Goal: Task Accomplishment & Management: Manage account settings

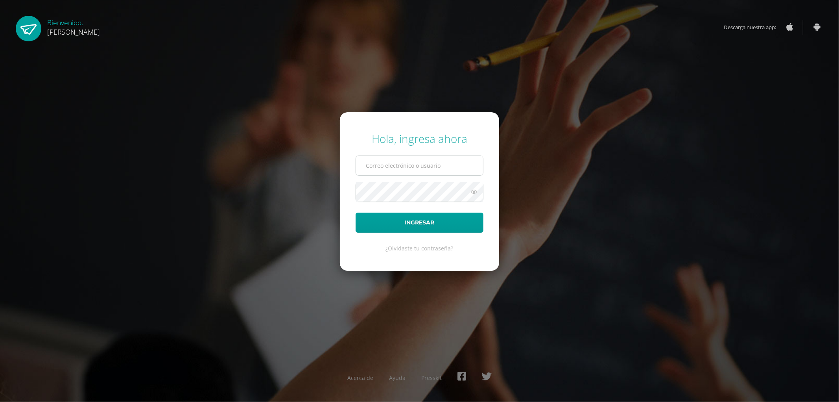
click at [402, 161] on input "text" at bounding box center [419, 165] width 127 height 19
type input "controlacademicopantaleon@gmail.com"
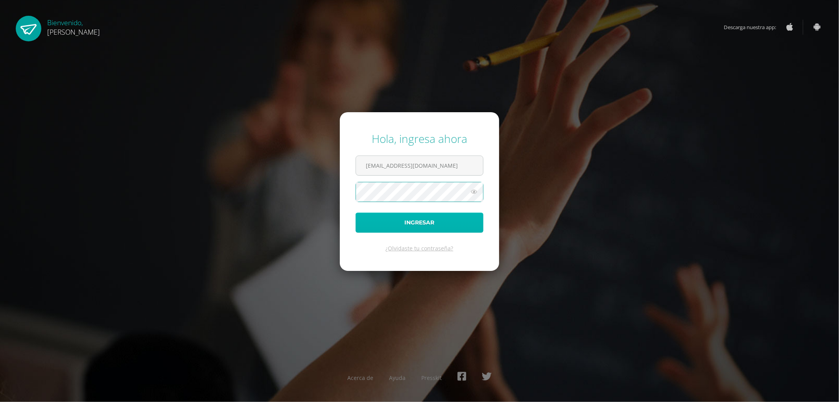
click at [443, 214] on button "Ingresar" at bounding box center [420, 222] width 128 height 20
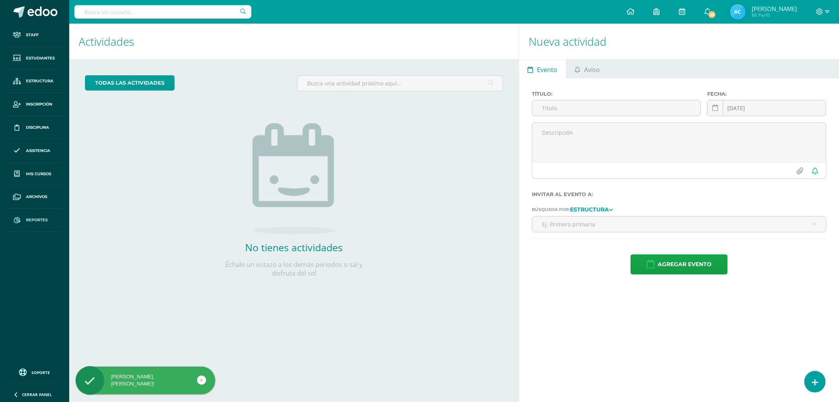
click at [46, 221] on span "Reportes" at bounding box center [37, 220] width 22 height 6
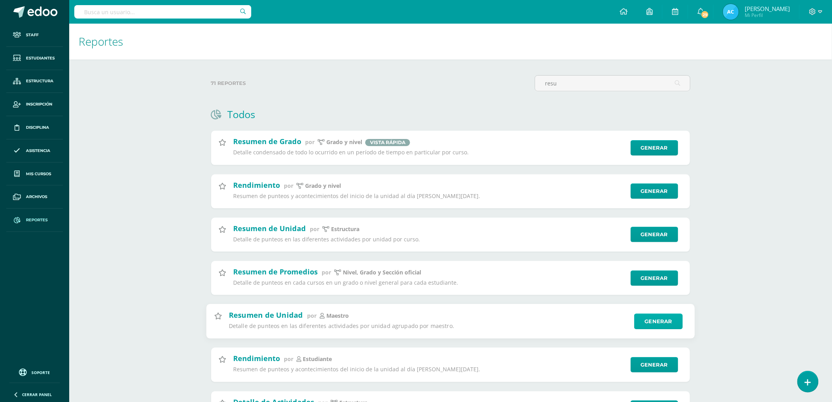
type input "resu"
click at [657, 319] on link "Generar" at bounding box center [659, 321] width 48 height 16
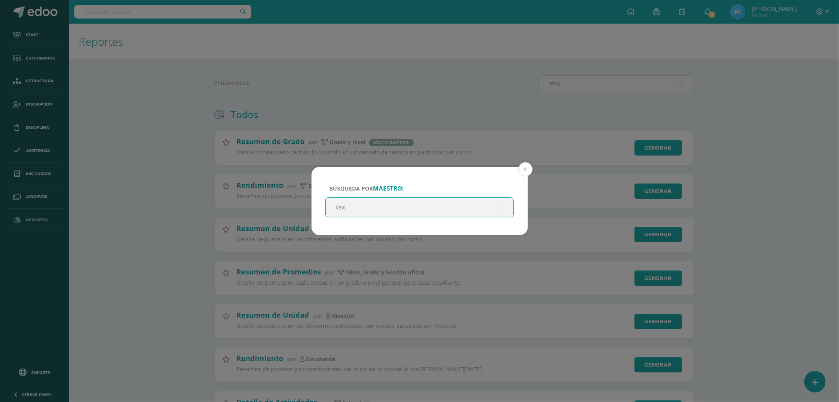
type input "kevin"
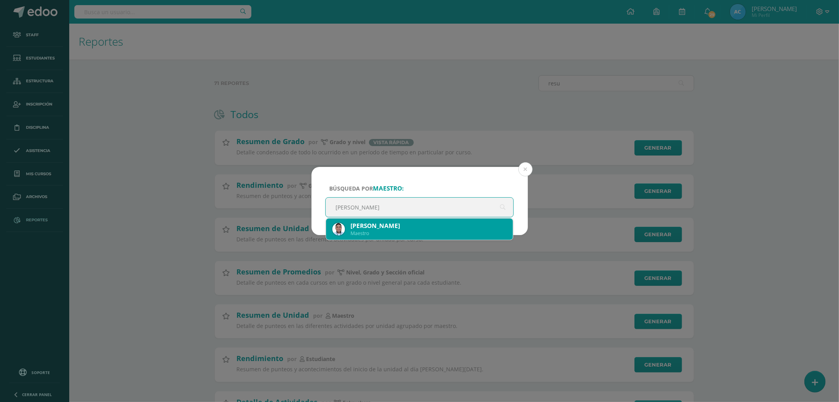
click at [393, 221] on div "Kevin Eduardo Menéndez Santizo Maestro" at bounding box center [419, 228] width 175 height 21
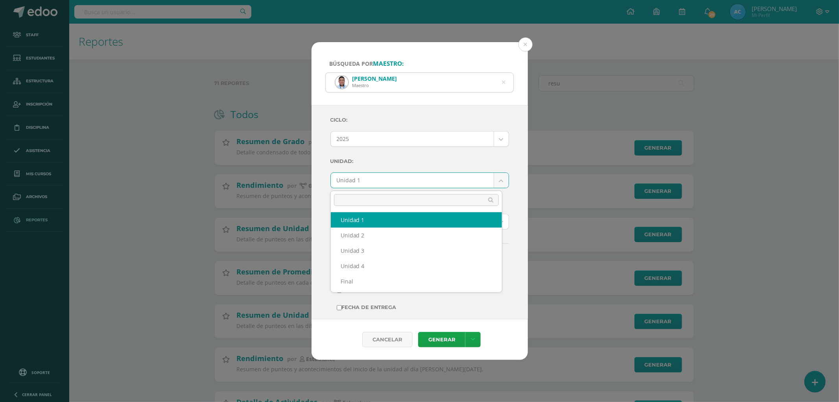
click at [369, 179] on body "Búsqueda por maestro: Kevin Eduardo Menéndez Santizo Maestro kevin Ciclo: 2025 …" at bounding box center [419, 311] width 839 height 623
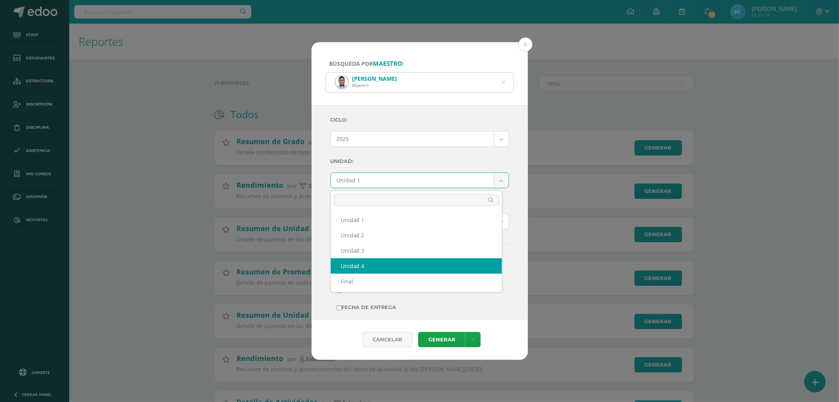
select select "Unidad 4"
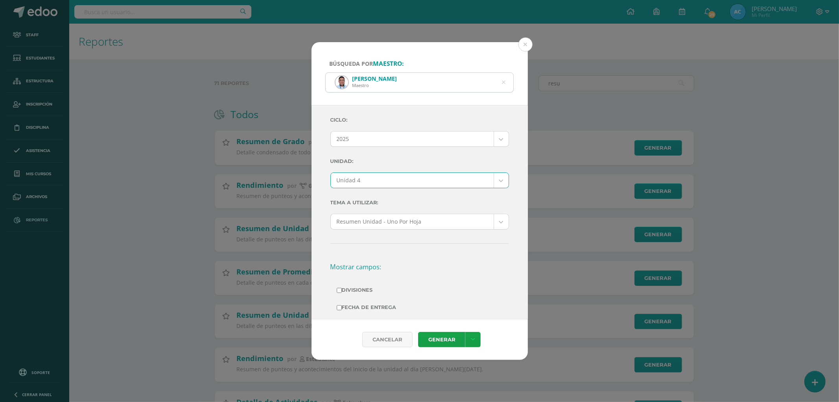
click at [402, 164] on label "Unidad:" at bounding box center [419, 161] width 179 height 16
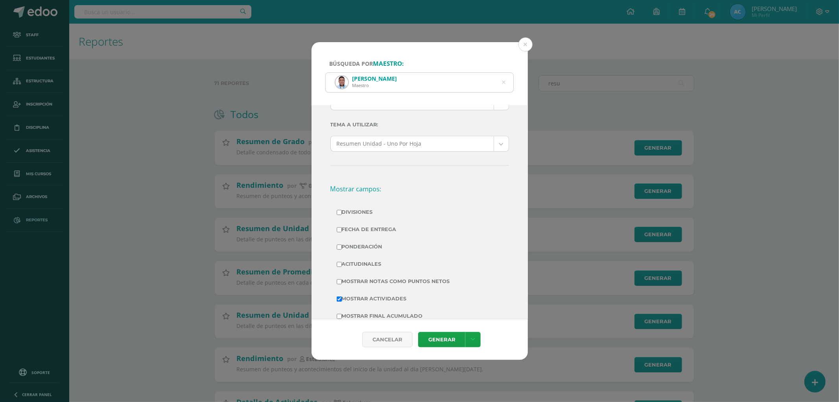
scroll to position [131, 0]
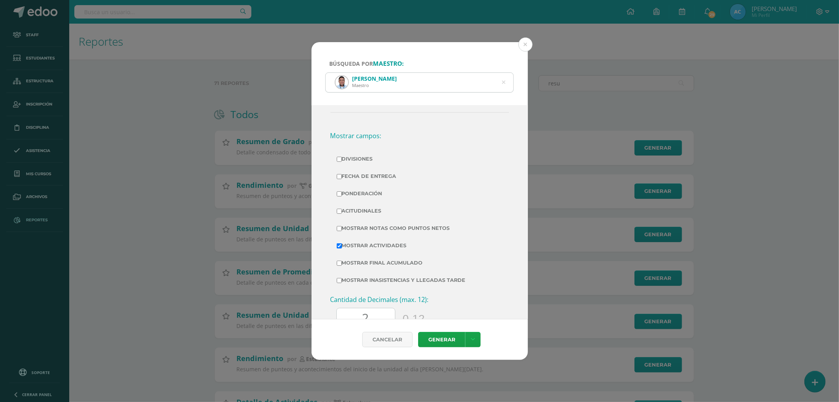
click at [366, 160] on label "Divisiones" at bounding box center [420, 158] width 166 height 11
click at [342, 160] on input "Divisiones" at bounding box center [339, 159] width 5 height 5
checkbox input "true"
click at [367, 195] on label "Ponderación" at bounding box center [420, 193] width 166 height 11
click at [342, 195] on input "Ponderación" at bounding box center [339, 193] width 5 height 5
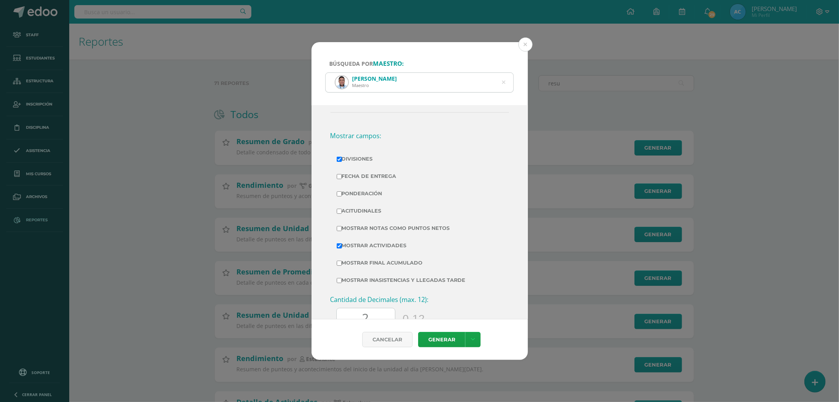
checkbox input "true"
click at [373, 230] on label "Mostrar Notas Como Puntos Netos" at bounding box center [420, 228] width 166 height 11
click at [342, 230] on input "Mostrar Notas Como Puntos Netos" at bounding box center [339, 228] width 5 height 5
checkbox input "true"
click at [444, 341] on link "Generar" at bounding box center [441, 339] width 47 height 15
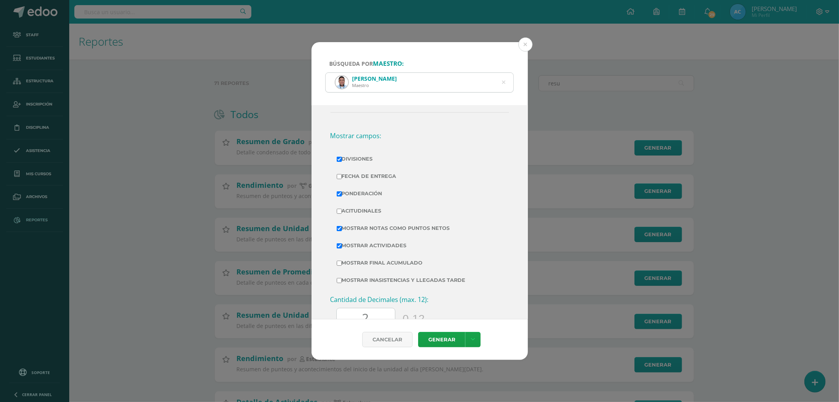
click at [502, 83] on icon at bounding box center [504, 82] width 4 height 20
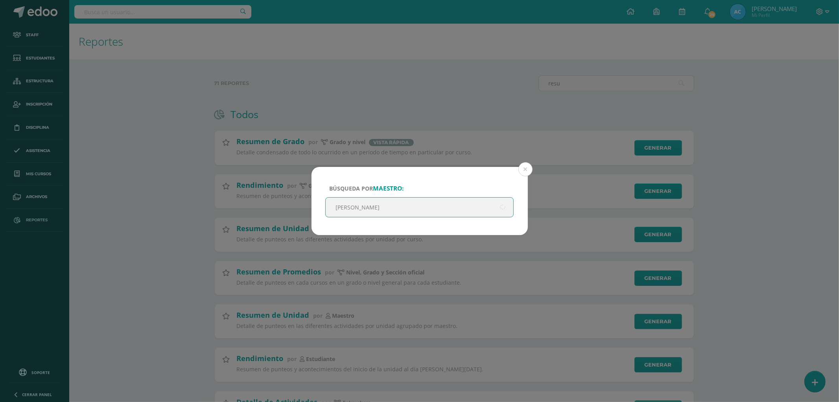
type input "alfredo"
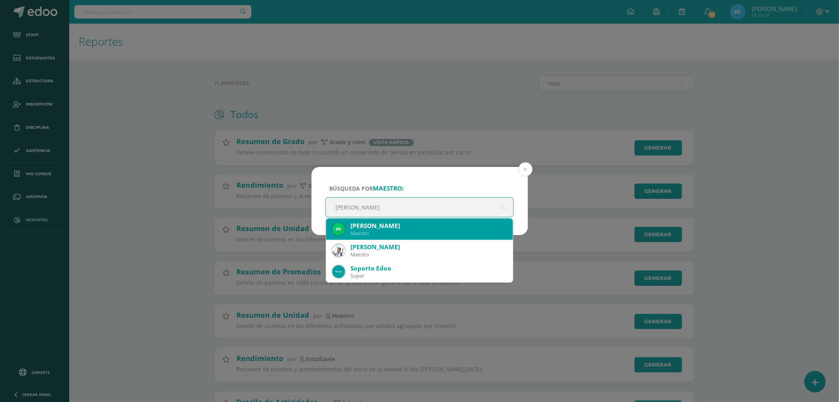
click at [392, 225] on div "Miguel Alfredo Javier Reyes Chay" at bounding box center [428, 225] width 157 height 8
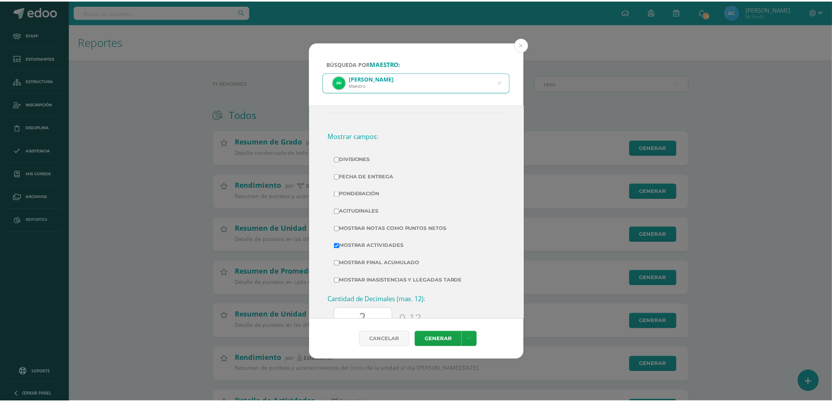
scroll to position [0, 0]
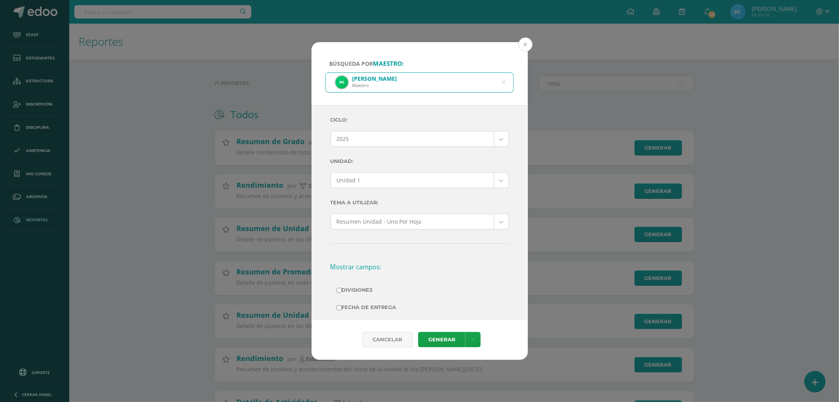
click at [527, 44] on button at bounding box center [525, 44] width 14 height 14
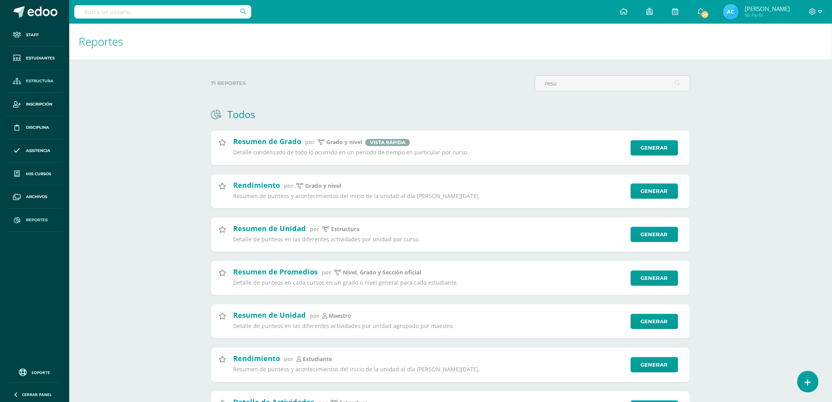
click at [39, 81] on span "Estructura" at bounding box center [40, 81] width 28 height 6
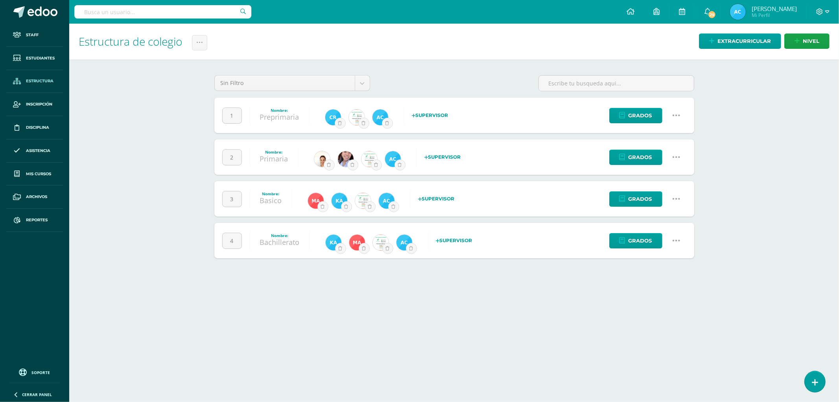
click at [674, 240] on icon at bounding box center [676, 240] width 9 height 9
click at [661, 282] on link "Configuración" at bounding box center [661, 281] width 70 height 12
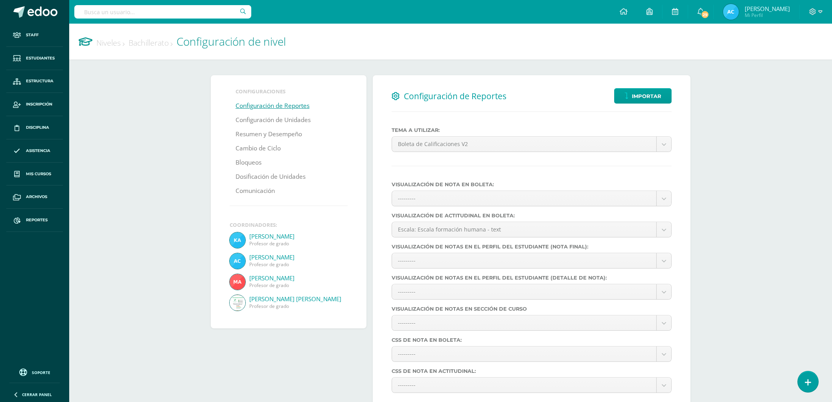
select select
click at [282, 124] on link "Configuración de Unidades" at bounding box center [273, 120] width 75 height 14
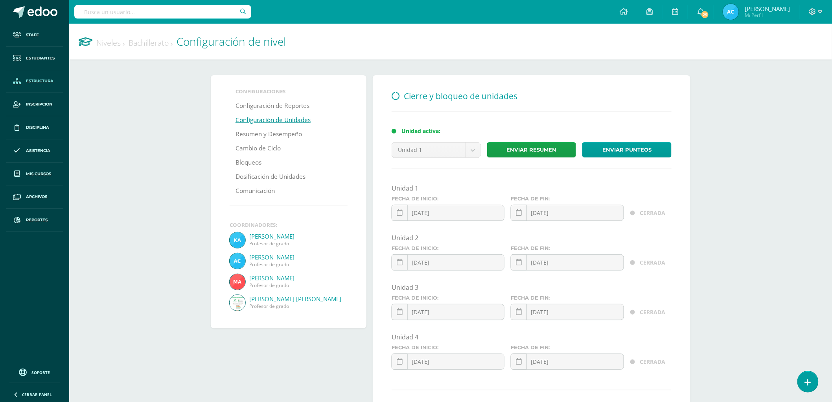
click at [40, 82] on span "Estructura" at bounding box center [40, 81] width 28 height 6
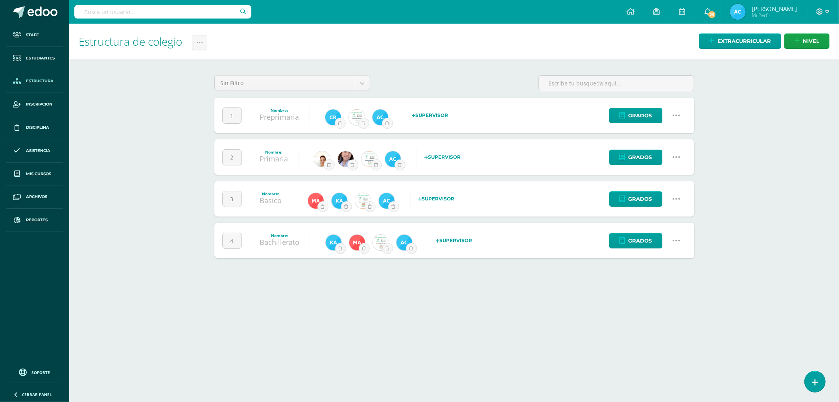
click at [679, 202] on icon at bounding box center [676, 198] width 9 height 9
click at [658, 238] on link "Configuración" at bounding box center [661, 239] width 70 height 12
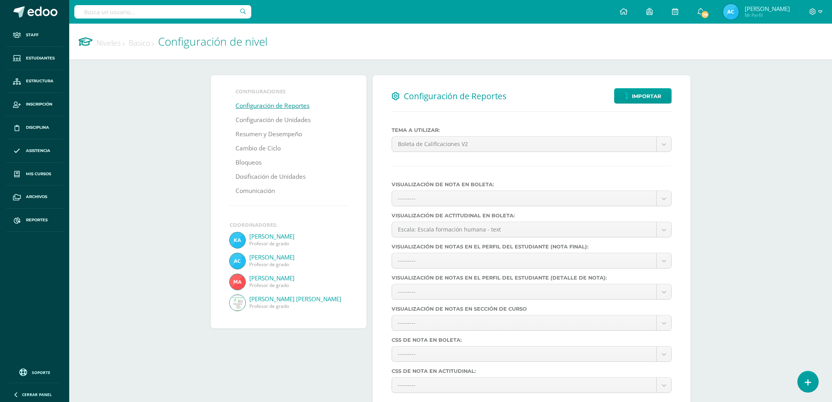
select select
click at [273, 116] on link "Configuración de Unidades" at bounding box center [273, 120] width 75 height 14
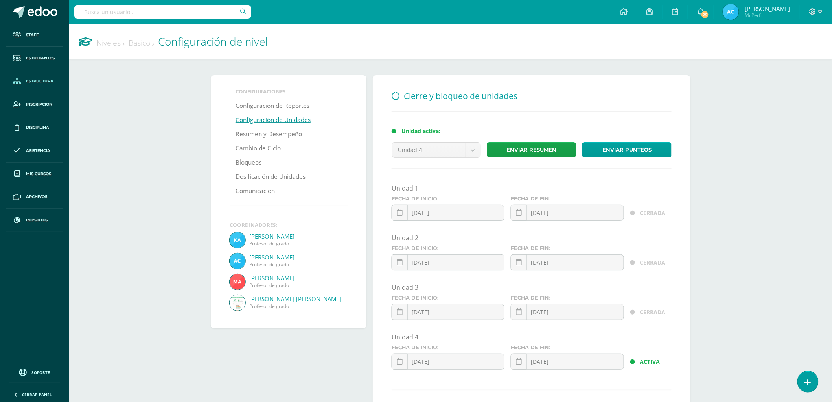
click at [36, 83] on span "Estructura" at bounding box center [40, 81] width 28 height 6
click at [816, 16] on span at bounding box center [816, 11] width 13 height 9
click at [779, 55] on span "Configuración del Colegio" at bounding box center [781, 53] width 67 height 7
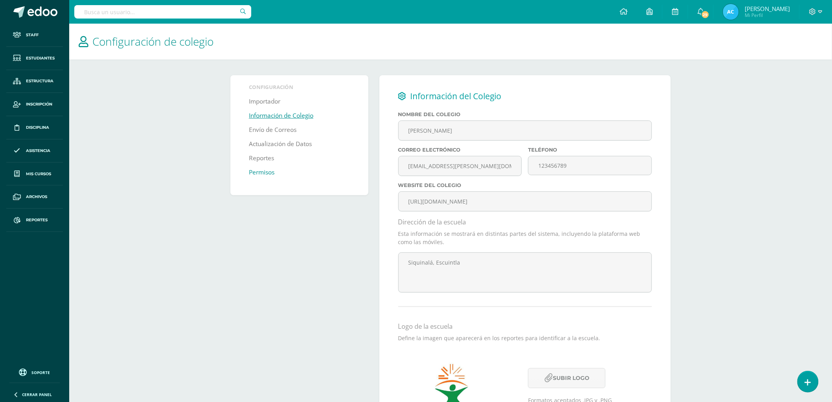
click at [266, 173] on link "Permisos" at bounding box center [262, 172] width 26 height 14
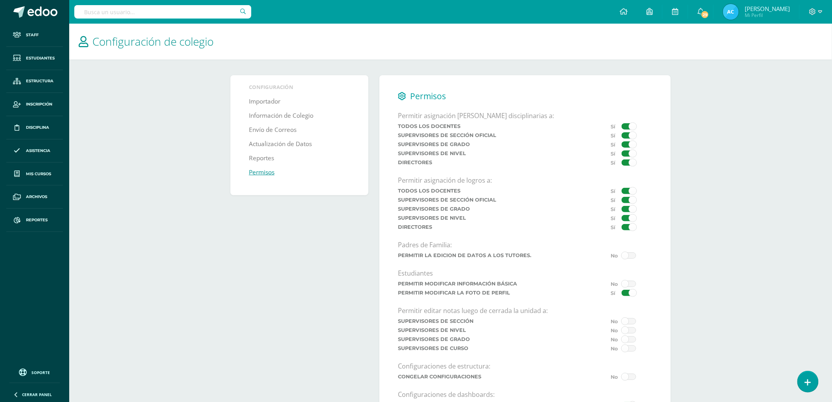
click at [633, 324] on span at bounding box center [629, 321] width 15 height 6
click at [0, 0] on input "checkbox" at bounding box center [0, 0] width 0 height 0
click at [630, 333] on span at bounding box center [629, 330] width 15 height 6
click at [0, 0] on input "checkbox" at bounding box center [0, 0] width 0 height 0
click at [630, 341] on span at bounding box center [629, 339] width 15 height 6
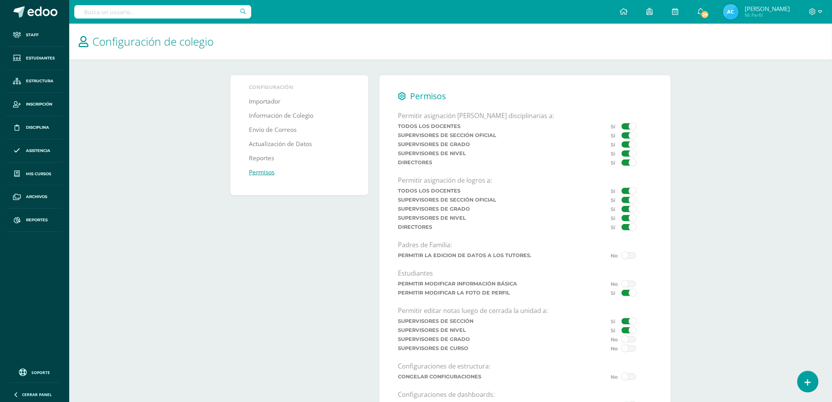
click at [0, 0] on input "checkbox" at bounding box center [0, 0] width 0 height 0
click at [629, 351] on span at bounding box center [629, 348] width 15 height 6
click at [0, 0] on input "checkbox" at bounding box center [0, 0] width 0 height 0
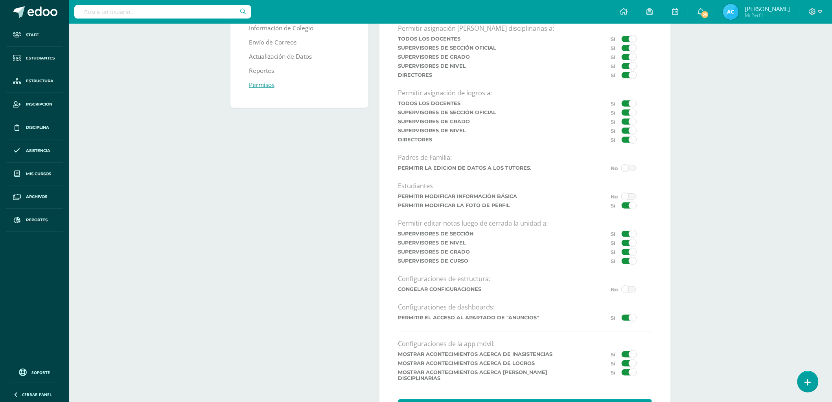
scroll to position [132, 0]
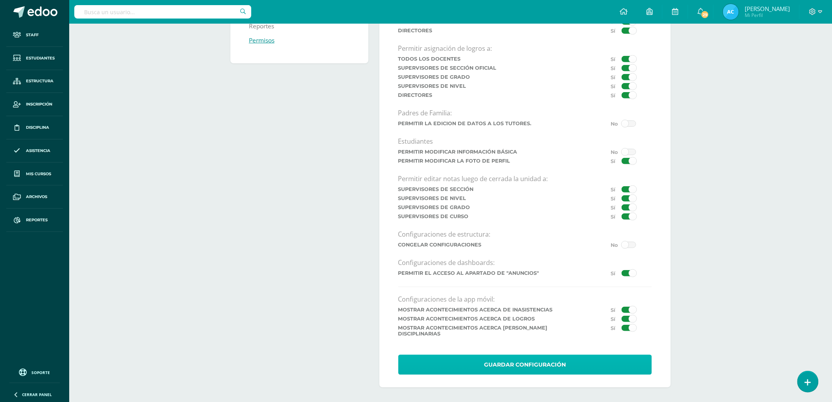
click at [524, 364] on button "Guardar Configuración" at bounding box center [525, 364] width 254 height 20
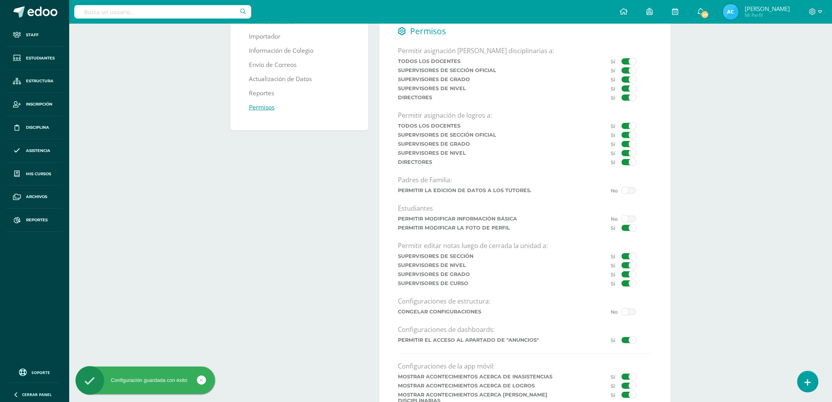
scroll to position [132, 0]
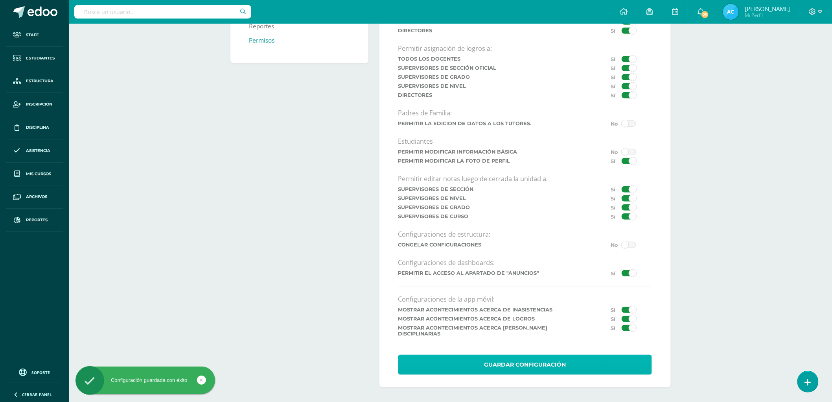
click at [532, 359] on button "Guardar Configuración" at bounding box center [525, 364] width 254 height 20
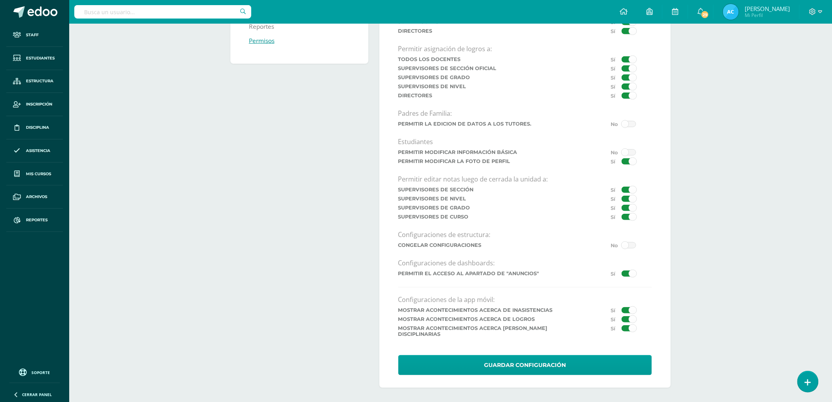
scroll to position [132, 0]
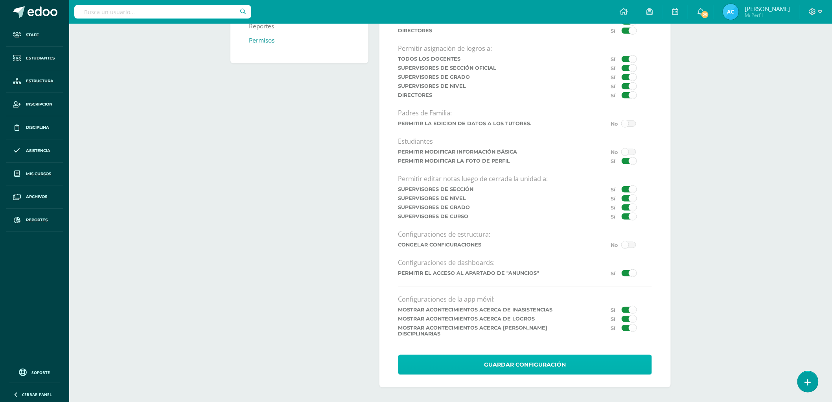
click at [548, 369] on button "Guardar Configuración" at bounding box center [525, 364] width 254 height 20
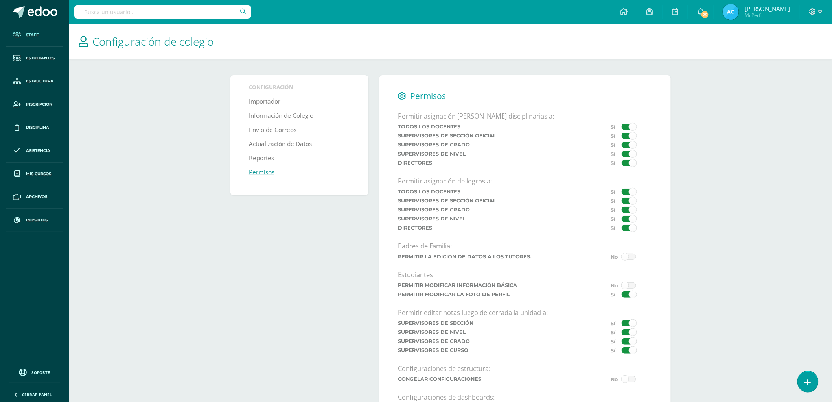
click at [32, 34] on span "Staff" at bounding box center [32, 35] width 13 height 6
